Goal: Task Accomplishment & Management: Use online tool/utility

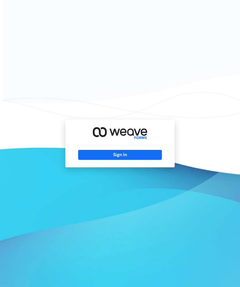
click at [131, 160] on button "Sign In" at bounding box center [119, 155] width 83 height 10
click at [126, 160] on button "Sign In" at bounding box center [119, 155] width 83 height 10
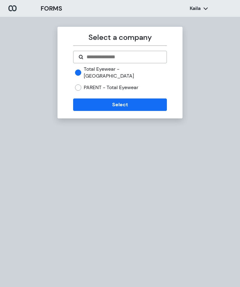
click at [77, 99] on button "Select" at bounding box center [119, 105] width 93 height 12
